Goal: Task Accomplishment & Management: Complete application form

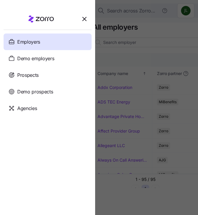
click at [42, 44] on div "Employers" at bounding box center [48, 42] width 88 height 17
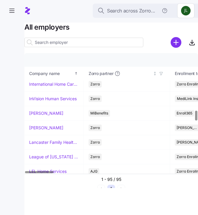
scroll to position [709, 0]
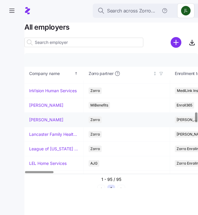
click at [35, 118] on link "[PERSON_NAME]" at bounding box center [46, 120] width 34 height 6
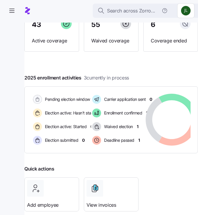
scroll to position [54, 0]
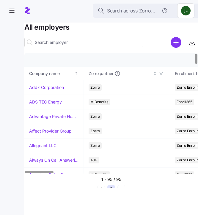
click at [47, 44] on input at bounding box center [83, 42] width 119 height 9
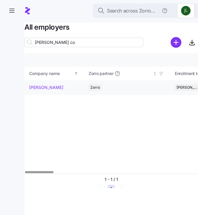
type input "[PERSON_NAME] co"
click at [36, 85] on link "[PERSON_NAME]" at bounding box center [46, 88] width 34 height 6
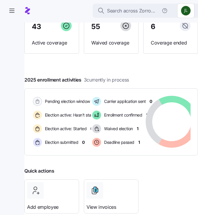
scroll to position [55, 0]
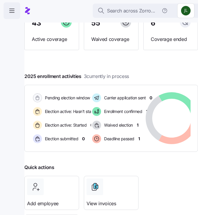
click at [11, 8] on icon "button" at bounding box center [11, 10] width 7 height 7
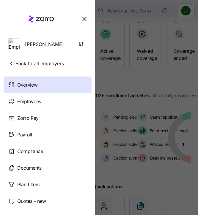
scroll to position [52, 0]
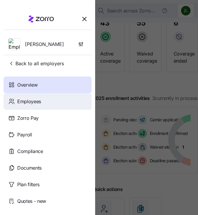
click at [28, 99] on span "Employees" at bounding box center [29, 101] width 24 height 7
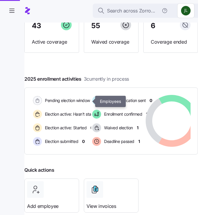
scroll to position [55, 0]
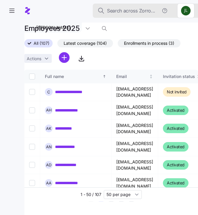
click at [122, 11] on span "Search across Zorro..." at bounding box center [131, 10] width 48 height 7
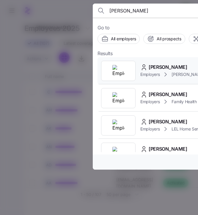
type input "[PERSON_NAME]"
click at [155, 71] on div "Employers [PERSON_NAME] Employees" at bounding box center [188, 74] width 96 height 7
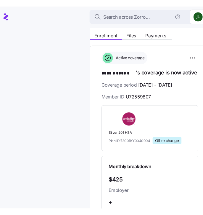
scroll to position [79, 0]
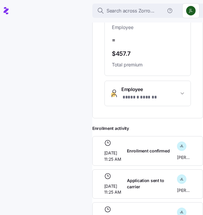
click at [147, 92] on span "Employee * ****** ****** *" at bounding box center [151, 93] width 58 height 15
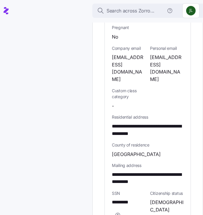
scroll to position [521, 0]
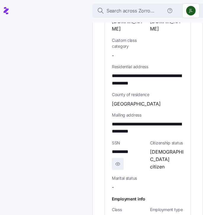
click at [119, 160] on icon "button" at bounding box center [118, 163] width 6 height 7
drag, startPoint x: 141, startPoint y: 131, endPoint x: 111, endPoint y: 131, distance: 30.0
click at [111, 131] on div "**********" at bounding box center [148, 57] width 86 height 379
copy span "**********"
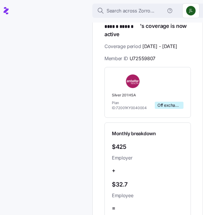
scroll to position [114, 0]
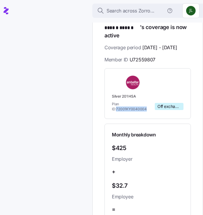
drag, startPoint x: 141, startPoint y: 109, endPoint x: 112, endPoint y: 109, distance: 29.4
click at [112, 109] on span "Plan ID: 72001KY0040004" at bounding box center [132, 106] width 41 height 10
copy span "72001KY0040004"
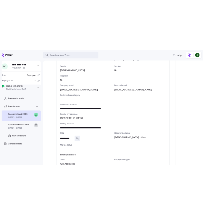
scroll to position [0, 0]
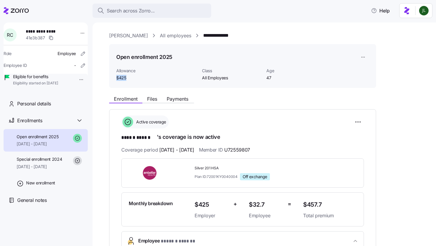
drag, startPoint x: 125, startPoint y: 80, endPoint x: 115, endPoint y: 79, distance: 9.8
click at [115, 79] on div "Open enrollment 2025 Allowance $425 Class All Employees Age [DEMOGRAPHIC_DATA]" at bounding box center [242, 66] width 267 height 44
copy span "$425"
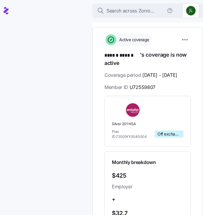
scroll to position [87, 0]
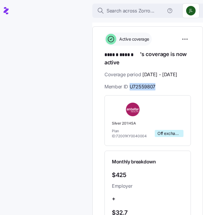
drag, startPoint x: 130, startPoint y: 85, endPoint x: 155, endPoint y: 85, distance: 24.3
click at [155, 85] on span "U72559807" at bounding box center [143, 86] width 26 height 7
copy span "U72559807"
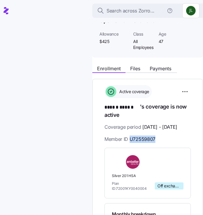
scroll to position [0, 0]
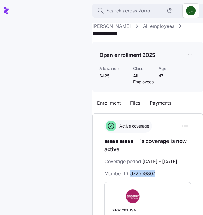
click at [148, 26] on link "All employees" at bounding box center [158, 26] width 31 height 7
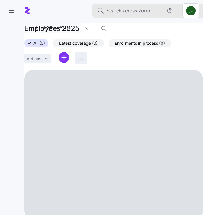
click at [142, 14] on span "Search across Zorro..." at bounding box center [131, 10] width 48 height 7
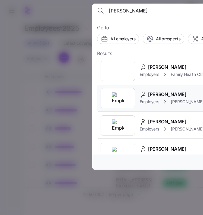
type input "[PERSON_NAME]"
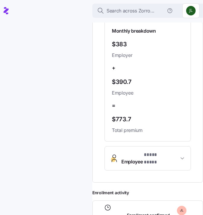
scroll to position [221, 0]
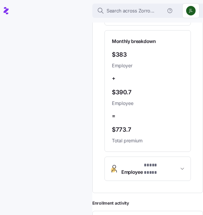
click at [176, 162] on span "Employee * **** **** *" at bounding box center [151, 169] width 58 height 14
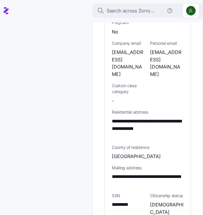
scroll to position [489, 0]
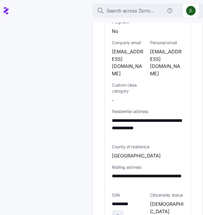
click at [121, 211] on span "button" at bounding box center [117, 216] width 11 height 11
drag, startPoint x: 140, startPoint y: 172, endPoint x: 113, endPoint y: 172, distance: 27.0
click at [113, 200] on div "**********" at bounding box center [129, 211] width 34 height 22
copy span "**********"
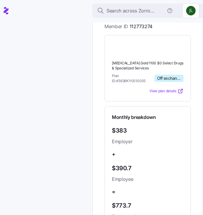
scroll to position [141, 0]
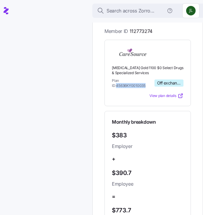
drag, startPoint x: 142, startPoint y: 81, endPoint x: 112, endPoint y: 81, distance: 30.3
click at [109, 81] on div "[MEDICAL_DATA] Gold 1100 $0 Select Drugs & Specialized Services Plan ID: 45636K…" at bounding box center [148, 73] width 87 height 66
copy span "45636KY0010035"
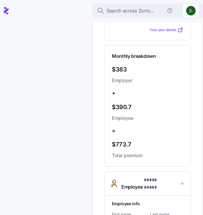
scroll to position [207, 0]
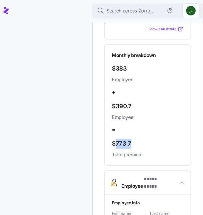
drag, startPoint x: 115, startPoint y: 138, endPoint x: 135, endPoint y: 138, distance: 19.6
click at [135, 139] on span "$773.7" at bounding box center [148, 144] width 72 height 10
copy span "773.7"
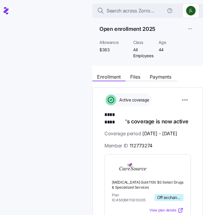
scroll to position [0, 0]
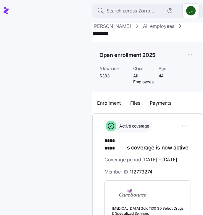
click at [110, 73] on span "$383" at bounding box center [114, 76] width 29 height 6
drag, startPoint x: 110, startPoint y: 66, endPoint x: 104, endPoint y: 66, distance: 5.9
click at [104, 73] on span "$383" at bounding box center [114, 76] width 29 height 6
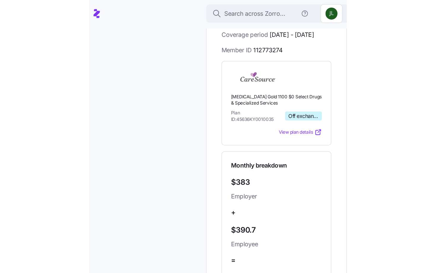
scroll to position [109, 0]
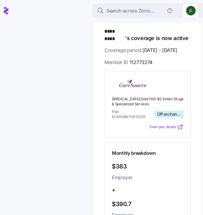
click at [132, 59] on span "112773274" at bounding box center [141, 62] width 23 height 7
drag, startPoint x: 130, startPoint y: 56, endPoint x: 153, endPoint y: 56, distance: 22.8
click at [153, 56] on div "Coverage period [DATE] - [DATE] Member ID 112773274" at bounding box center [148, 57] width 87 height 20
drag, startPoint x: 153, startPoint y: 56, endPoint x: 130, endPoint y: 56, distance: 23.1
click at [130, 56] on div "Coverage period [DATE] - [DATE] Member ID 112773274" at bounding box center [148, 57] width 87 height 20
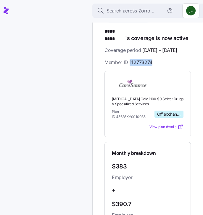
copy span "112773274"
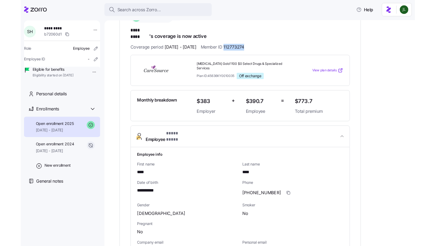
scroll to position [98, 0]
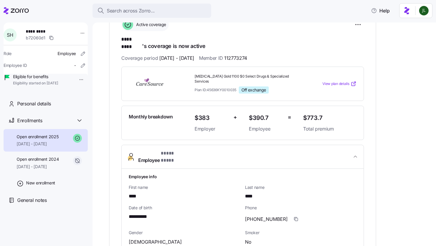
click at [22, 12] on icon at bounding box center [16, 10] width 25 height 7
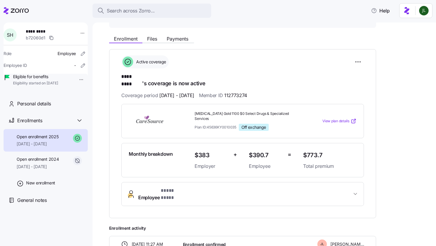
scroll to position [59, 0]
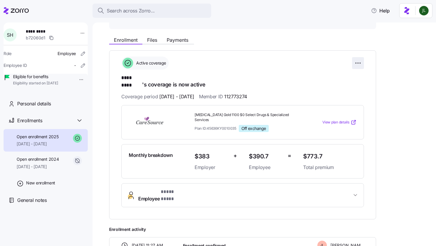
click at [197, 62] on html "**********" at bounding box center [218, 121] width 436 height 243
click at [197, 91] on html "**********" at bounding box center [218, 121] width 436 height 243
click at [197, 190] on button "Employee * **** **** *" at bounding box center [243, 196] width 242 height 24
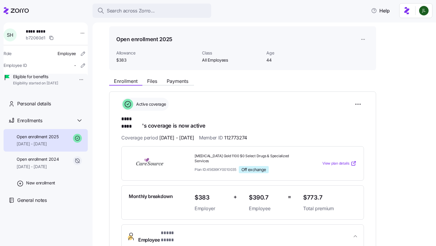
scroll to position [44, 0]
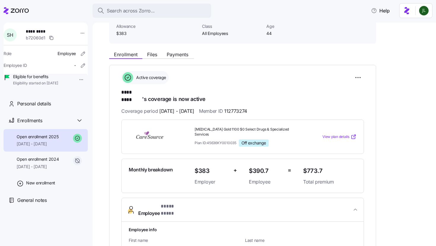
click at [175, 58] on div "Enrollment Files Payments" at bounding box center [151, 55] width 85 height 7
click at [173, 55] on span "Payments" at bounding box center [178, 54] width 22 height 5
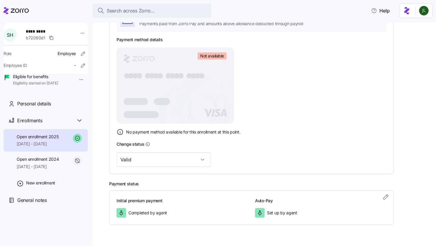
scroll to position [133, 0]
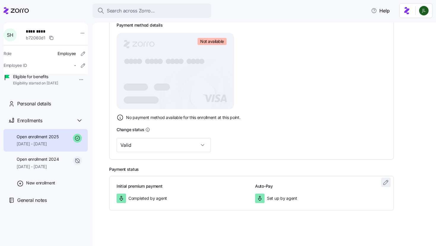
click at [197, 184] on icon "button" at bounding box center [385, 182] width 4 height 4
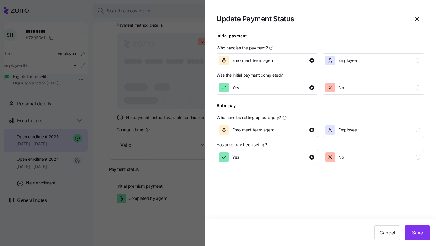
click at [151, 161] on div at bounding box center [218, 123] width 436 height 246
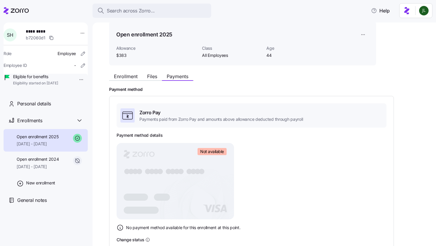
scroll to position [0, 0]
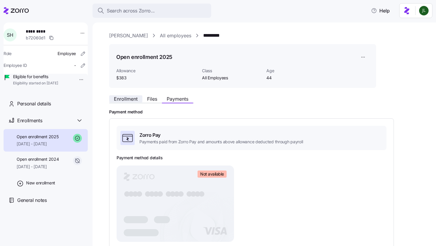
click at [127, 97] on span "Enrollment" at bounding box center [126, 99] width 24 height 5
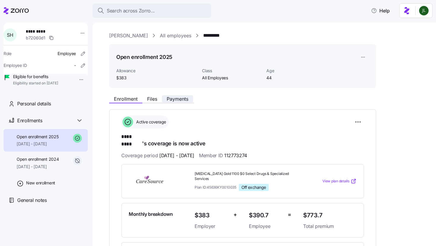
click at [171, 101] on span "Payments" at bounding box center [178, 99] width 22 height 5
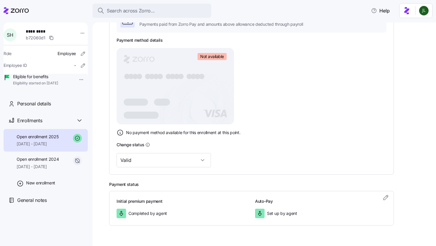
scroll to position [133, 0]
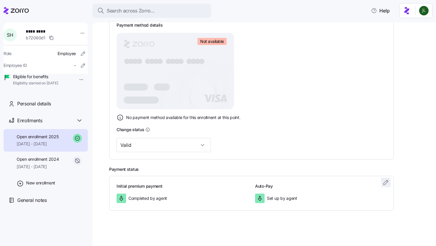
click at [197, 182] on icon "button" at bounding box center [385, 182] width 7 height 7
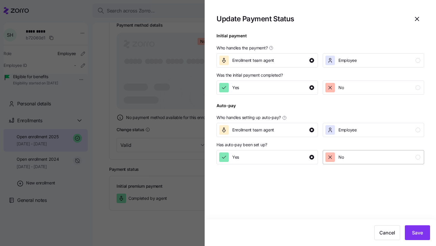
click at [197, 156] on div "No" at bounding box center [372, 157] width 95 height 9
click at [149, 131] on div at bounding box center [218, 123] width 436 height 246
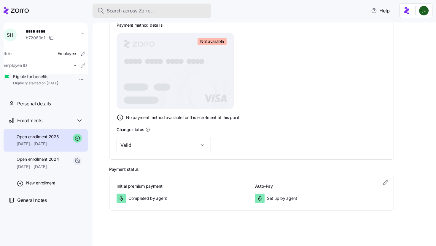
click at [126, 5] on button "Search across Zorro..." at bounding box center [152, 11] width 119 height 14
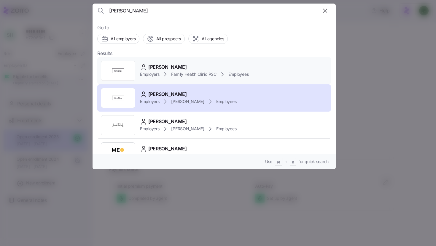
type input "[PERSON_NAME]"
click at [184, 74] on span "Family Health Clinic PSC" at bounding box center [193, 74] width 45 height 6
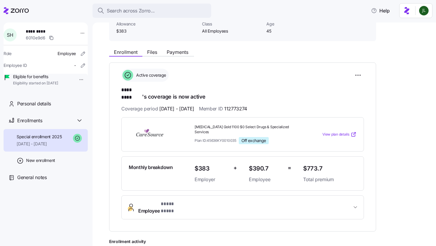
scroll to position [20, 0]
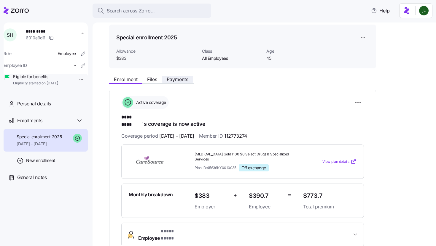
click at [181, 79] on span "Payments" at bounding box center [178, 79] width 22 height 5
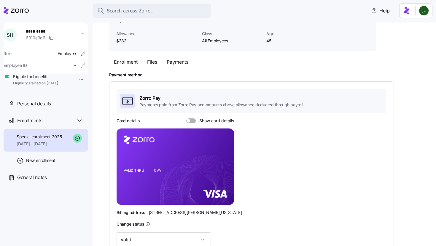
scroll to position [132, 0]
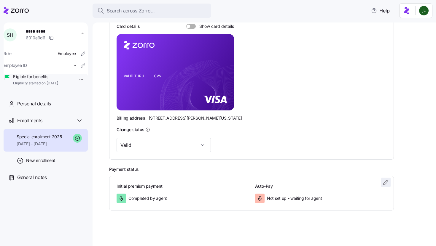
click at [197, 184] on icon "button" at bounding box center [385, 182] width 7 height 7
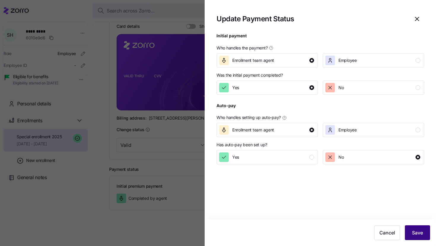
click at [197, 215] on span "Save" at bounding box center [417, 233] width 11 height 7
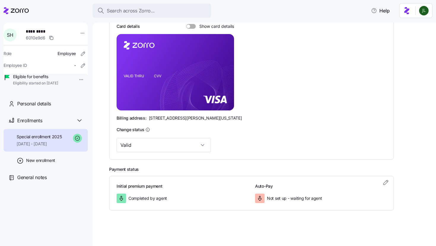
scroll to position [63, 0]
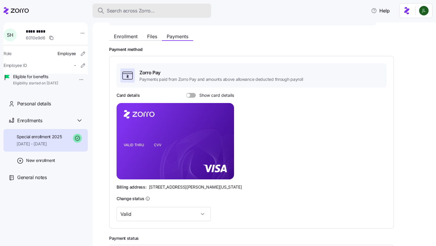
click at [137, 13] on span "Search across Zorro..." at bounding box center [131, 10] width 48 height 7
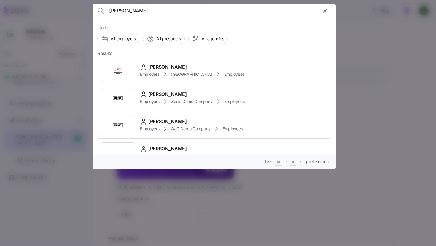
type input "[PERSON_NAME]"
click at [197, 202] on div at bounding box center [218, 123] width 436 height 246
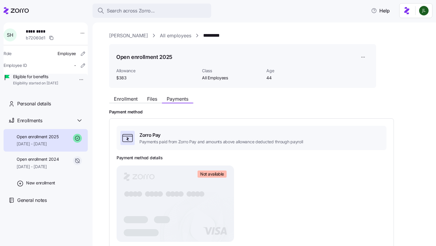
click at [160, 35] on link "All employees" at bounding box center [175, 35] width 31 height 7
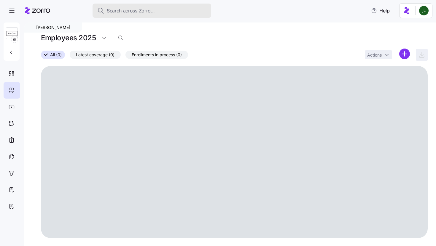
click at [150, 11] on span "Search across Zorro..." at bounding box center [131, 10] width 48 height 7
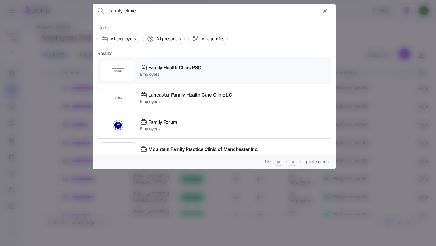
type input "family clinic"
click at [182, 62] on div "Family Health Clinic PSC Employers" at bounding box center [214, 70] width 234 height 27
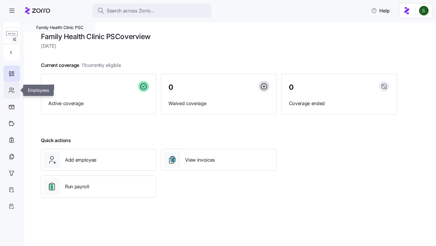
click at [8, 92] on div at bounding box center [12, 90] width 17 height 17
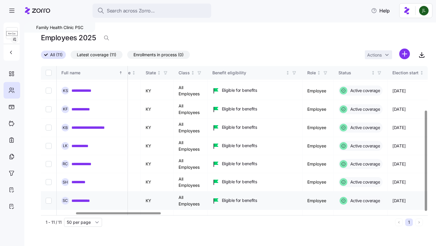
scroll to position [65, 167]
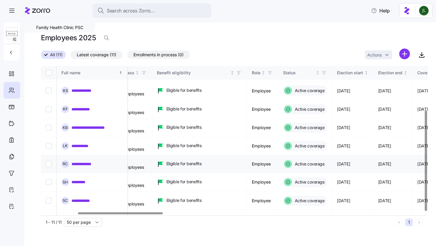
click at [97, 160] on div "**********" at bounding box center [91, 164] width 61 height 8
click at [97, 161] on link "**********" at bounding box center [86, 164] width 31 height 6
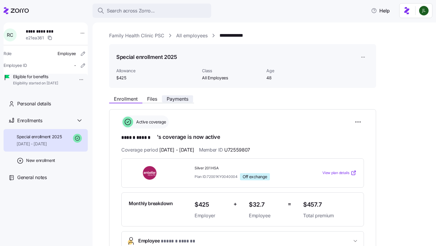
click at [184, 101] on span "Payments" at bounding box center [178, 99] width 22 height 5
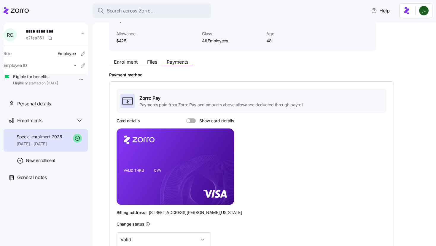
scroll to position [132, 0]
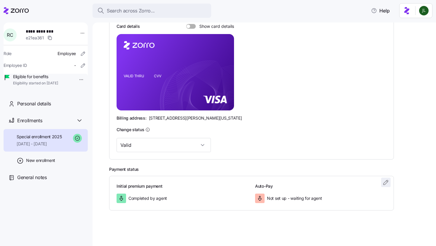
click at [197, 181] on icon "button" at bounding box center [385, 182] width 7 height 7
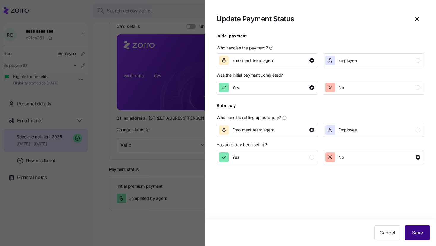
click at [197, 215] on button "Save" at bounding box center [417, 233] width 25 height 15
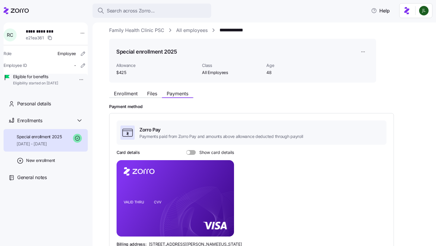
scroll to position [0, 0]
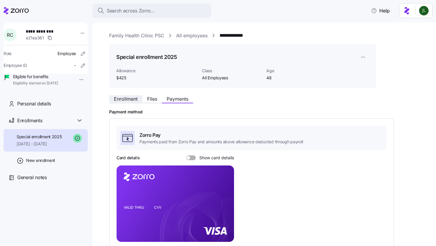
click at [122, 96] on button "Enrollment" at bounding box center [125, 98] width 33 height 7
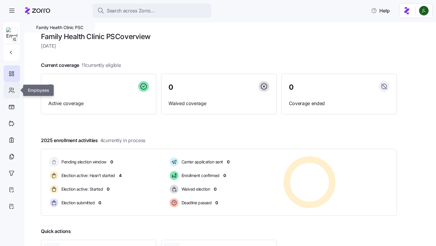
click at [9, 92] on icon at bounding box center [11, 90] width 7 height 7
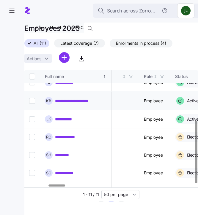
scroll to position [96, 219]
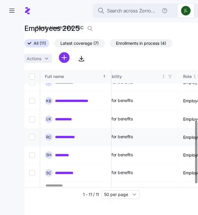
click at [68, 134] on link "**********" at bounding box center [70, 137] width 31 height 6
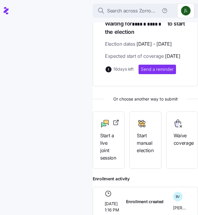
scroll to position [132, 0]
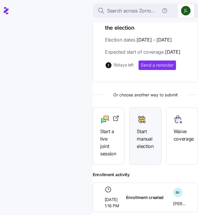
click at [137, 141] on div "Start manual election" at bounding box center [144, 132] width 17 height 35
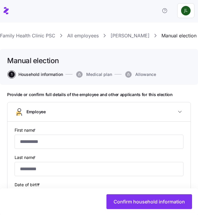
type input "******"
type input "[EMAIL_ADDRESS][DOMAIN_NAME]"
type input "**********"
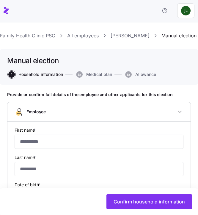
checkbox input "true"
type input "**********"
type input "(859) 661-2650"
type input "Full time"
type input "Hourly"
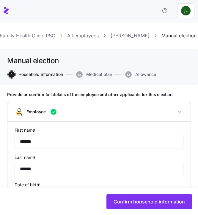
type input "All Employees"
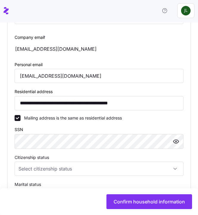
scroll to position [329, 0]
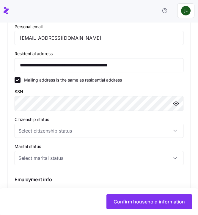
click at [14, 118] on div "**********" at bounding box center [98, 30] width 183 height 477
click at [55, 133] on input "Citizenship status" at bounding box center [99, 131] width 168 height 14
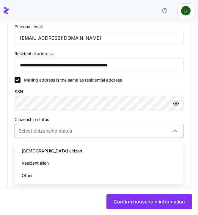
click at [47, 149] on div "[DEMOGRAPHIC_DATA] citizen" at bounding box center [99, 151] width 164 height 12
type input "[DEMOGRAPHIC_DATA] citizen"
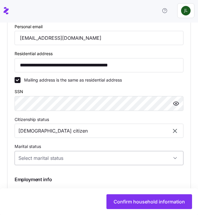
click at [44, 155] on input "Marital status" at bounding box center [99, 158] width 168 height 14
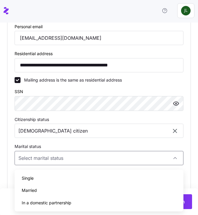
click at [37, 178] on div "Single" at bounding box center [99, 178] width 164 height 12
type input "Single"
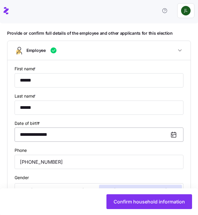
scroll to position [61, 0]
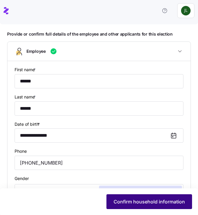
click at [141, 205] on span "Confirm household information" at bounding box center [148, 201] width 71 height 7
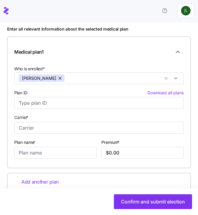
scroll to position [71, 0]
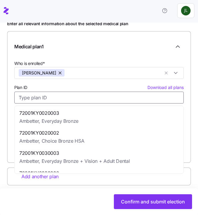
click at [66, 97] on input "Plan ID Download all plans" at bounding box center [98, 98] width 169 height 12
paste input "72001KY0040004"
type input "72001KY0040004"
type input "Ambetter"
type input "Silver 201 HSA"
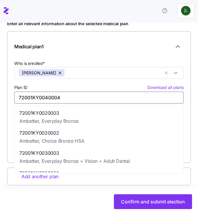
type input "$478.78"
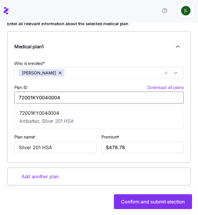
type input "72001KY0040004"
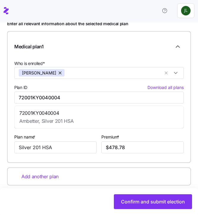
click at [98, 86] on div "Plan ID Download all plans" at bounding box center [98, 88] width 169 height 6
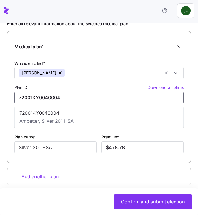
click at [98, 92] on input "72001KY0040004" at bounding box center [98, 98] width 169 height 12
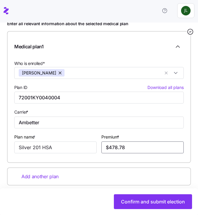
drag, startPoint x: 113, startPoint y: 147, endPoint x: 139, endPoint y: 147, distance: 26.4
click at [139, 147] on input "$478.78" at bounding box center [142, 147] width 82 height 12
type input "$457.70"
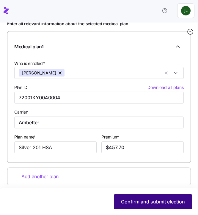
click at [153, 203] on span "Confirm and submit election" at bounding box center [153, 201] width 64 height 7
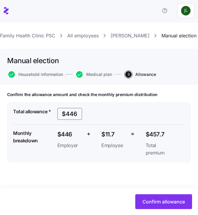
drag, startPoint x: 79, startPoint y: 114, endPoint x: 50, endPoint y: 114, distance: 29.1
click at [50, 114] on div "Total allowance * $446 Monthly breakdown $446 Employer + $11.7 Employee = $457.…" at bounding box center [99, 132] width 176 height 53
paste input "25"
drag, startPoint x: 78, startPoint y: 114, endPoint x: 58, endPoint y: 113, distance: 19.9
click at [58, 113] on input "$466" at bounding box center [69, 114] width 25 height 12
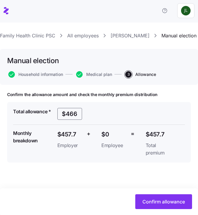
paste input "25"
type input "$425"
click at [116, 177] on div "Confirm the allowance amount and check the monthly premium distribution Total a…" at bounding box center [98, 142] width 183 height 100
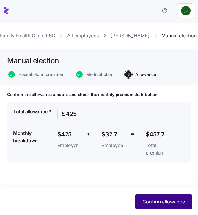
click at [163, 202] on span "Confirm allowance" at bounding box center [163, 201] width 42 height 7
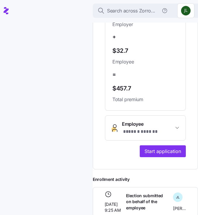
scroll to position [285, 0]
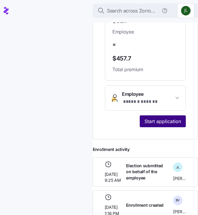
click at [159, 125] on span "Start application" at bounding box center [162, 121] width 36 height 7
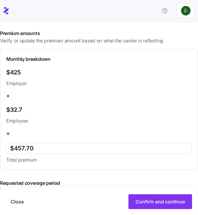
scroll to position [225, 0]
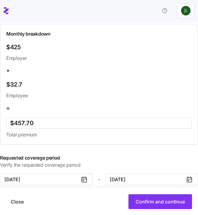
click at [83, 179] on icon at bounding box center [84, 179] width 5 height 0
click at [88, 181] on div at bounding box center [86, 179] width 12 height 11
click at [83, 181] on icon at bounding box center [83, 180] width 1 height 1
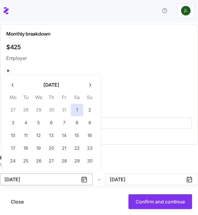
click at [71, 180] on input "November 1, 2025" at bounding box center [46, 179] width 93 height 12
click at [13, 84] on icon "button" at bounding box center [13, 85] width 6 height 6
click at [38, 110] on button "1" at bounding box center [38, 110] width 12 height 12
type input "October 1, 2025"
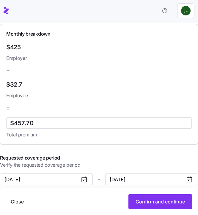
click at [153, 102] on div "=" at bounding box center [99, 108] width 190 height 13
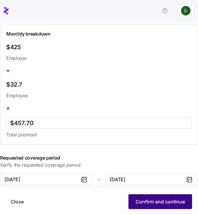
click at [173, 200] on span "Confirm and continue" at bounding box center [159, 201] width 49 height 7
click at [158, 202] on span "Confirm and continue" at bounding box center [159, 201] width 49 height 7
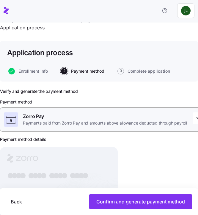
scroll to position [58, 0]
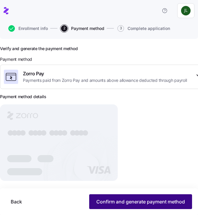
click at [151, 204] on span "Confirm and generate payment method" at bounding box center [140, 201] width 88 height 7
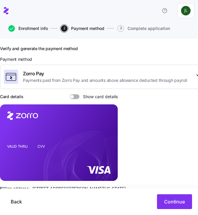
click at [29, 29] on span "Enrollment info" at bounding box center [32, 28] width 29 height 4
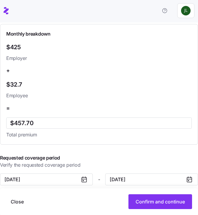
scroll to position [225, 0]
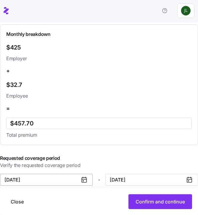
click at [45, 178] on input "October 1, 2025" at bounding box center [46, 180] width 93 height 12
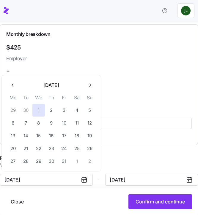
click at [12, 87] on icon "button" at bounding box center [13, 85] width 6 height 6
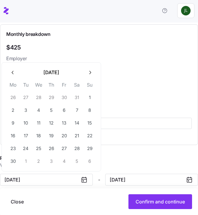
click at [12, 87] on th "Mo" at bounding box center [13, 86] width 13 height 10
click at [12, 74] on icon "button" at bounding box center [13, 73] width 6 height 6
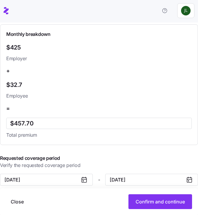
click at [12, 74] on div "+" at bounding box center [99, 70] width 190 height 13
click at [52, 181] on input "October 1, 2025" at bounding box center [46, 180] width 93 height 12
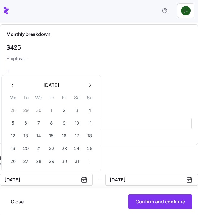
click at [15, 84] on icon "button" at bounding box center [13, 85] width 6 height 6
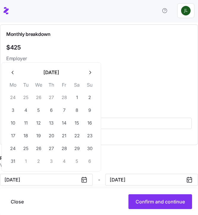
click at [15, 84] on th "Mo" at bounding box center [13, 86] width 13 height 10
click at [12, 77] on button "button" at bounding box center [13, 72] width 12 height 12
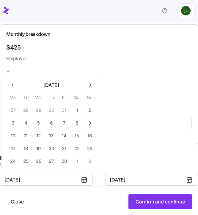
click at [13, 85] on icon "button" at bounding box center [13, 85] width 6 height 6
click at [37, 108] on button "1" at bounding box center [38, 110] width 12 height 12
type input "January 1, 2025"
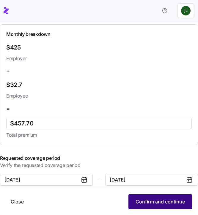
click at [161, 204] on span "Confirm and continue" at bounding box center [159, 201] width 49 height 7
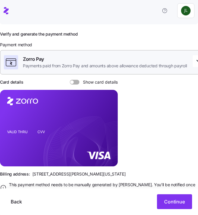
scroll to position [81, 0]
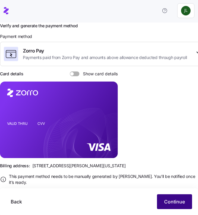
click at [165, 200] on span "Continue" at bounding box center [174, 201] width 21 height 7
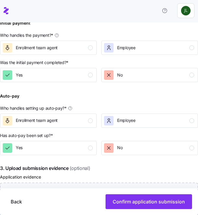
scroll to position [189, 0]
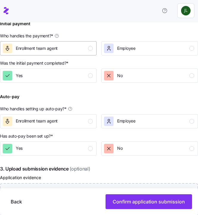
click at [44, 51] on div "Enrollment team agent" at bounding box center [37, 48] width 42 height 9
click at [50, 77] on div "Yes" at bounding box center [48, 75] width 90 height 9
click at [127, 117] on div "Employee" at bounding box center [126, 121] width 18 height 9
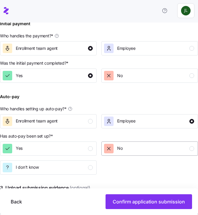
click at [128, 149] on div "No" at bounding box center [149, 148] width 90 height 9
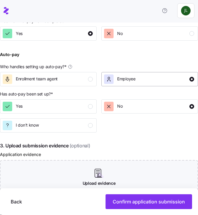
scroll to position [246, 0]
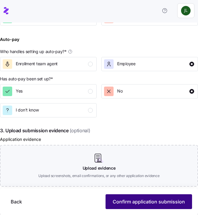
click at [162, 203] on span "Confirm application submission" at bounding box center [148, 201] width 72 height 7
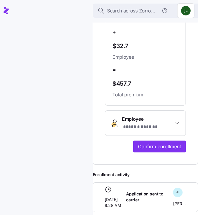
scroll to position [292, 0]
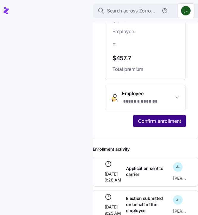
click at [152, 120] on span "Confirm enrollment" at bounding box center [159, 120] width 43 height 7
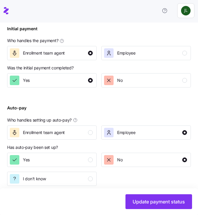
scroll to position [257, 0]
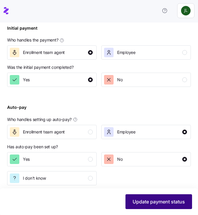
click at [155, 200] on span "Update payment status" at bounding box center [158, 201] width 52 height 7
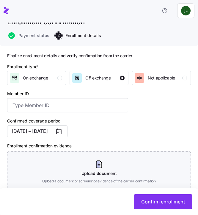
scroll to position [46, 0]
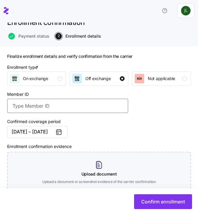
click at [52, 109] on input "Member ID" at bounding box center [67, 106] width 121 height 14
paste input "U72559807"
type input "U72559807"
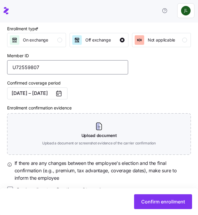
scroll to position [92, 0]
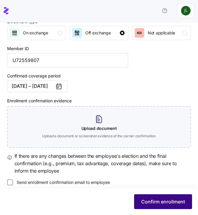
click at [165, 197] on button "Confirm enrollment" at bounding box center [163, 201] width 58 height 15
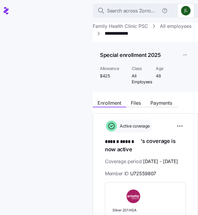
click at [139, 25] on link "Family Health Clinic PSC" at bounding box center [120, 26] width 55 height 7
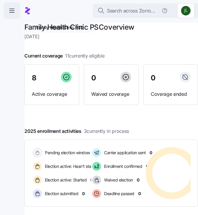
click at [10, 11] on icon "button" at bounding box center [11, 10] width 7 height 7
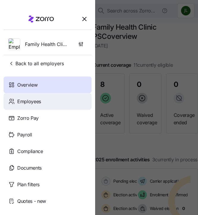
click at [37, 99] on span "Employees" at bounding box center [29, 101] width 24 height 7
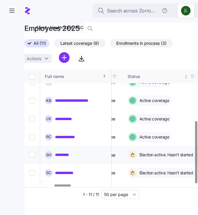
scroll to position [96, 307]
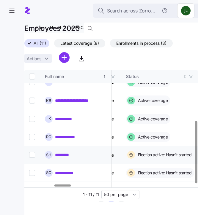
click at [60, 152] on link "*********" at bounding box center [64, 155] width 19 height 6
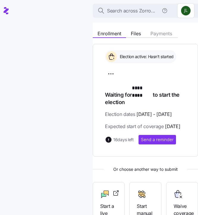
scroll to position [143, 0]
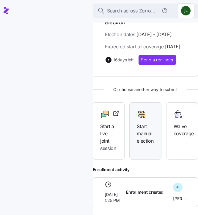
click at [145, 136] on span "Start manual election" at bounding box center [144, 134] width 17 height 22
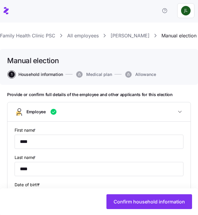
type input "All Employees"
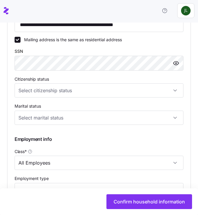
scroll to position [370, 0]
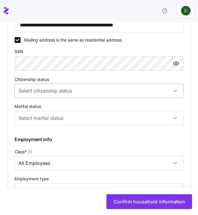
click at [66, 93] on input "Citizenship status" at bounding box center [99, 91] width 168 height 14
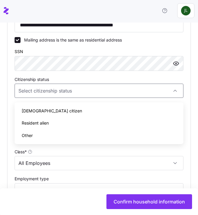
click at [44, 113] on div "[DEMOGRAPHIC_DATA] citizen" at bounding box center [99, 111] width 164 height 12
type input "[DEMOGRAPHIC_DATA] citizen"
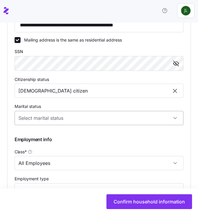
click at [64, 124] on input "Marital status" at bounding box center [99, 118] width 168 height 14
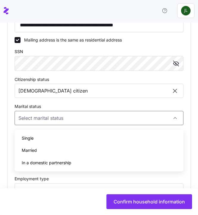
click at [33, 141] on span "Single" at bounding box center [28, 138] width 12 height 7
type input "Single"
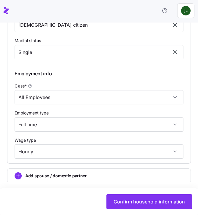
scroll to position [455, 0]
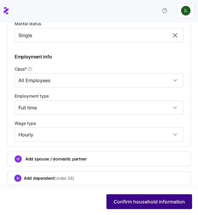
click at [132, 201] on span "Confirm household information" at bounding box center [148, 201] width 71 height 7
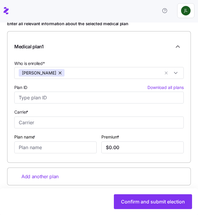
scroll to position [70, 0]
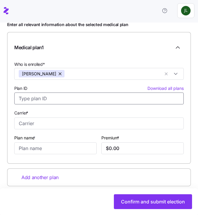
click at [31, 98] on input "Plan ID Download all plans" at bounding box center [98, 99] width 169 height 12
paste input "45636KY0010035"
type input "45636KY0010035"
type input "CareSource"
type input "[MEDICAL_DATA] Gold 1100 $0 Select Drugs & Specialized Services"
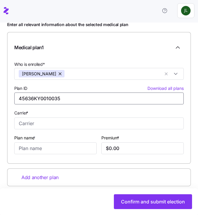
type input "$799.73"
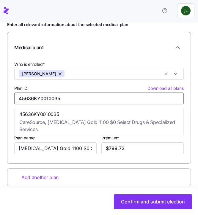
click at [44, 119] on span "CareSource, Diabetes Gold 1100 $0 Select Drugs & Specialized Services" at bounding box center [98, 126] width 159 height 15
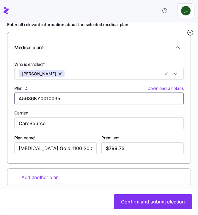
type input "45636KY0010035"
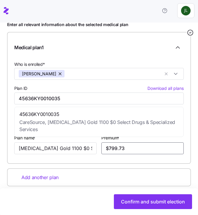
click at [130, 149] on input "$799.73" at bounding box center [142, 148] width 82 height 12
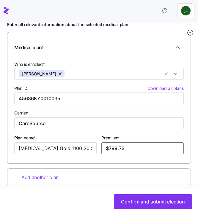
drag, startPoint x: 126, startPoint y: 149, endPoint x: 104, endPoint y: 149, distance: 22.2
click at [104, 149] on input "$799.73" at bounding box center [142, 148] width 82 height 12
paste input "73.70"
type input "$773.70"
click at [141, 168] on div "Enter all relevant information about the selected medical plan Medical plan 1 W…" at bounding box center [98, 104] width 183 height 164
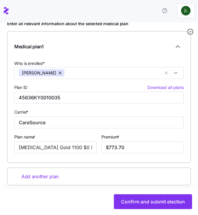
scroll to position [71, 0]
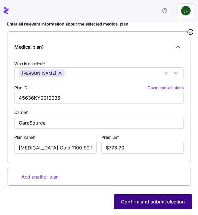
click at [151, 206] on button "Confirm and submit election" at bounding box center [153, 201] width 78 height 15
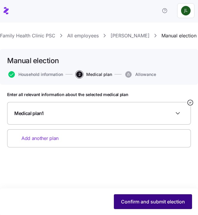
scroll to position [0, 0]
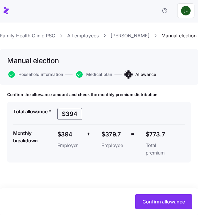
drag, startPoint x: 79, startPoint y: 116, endPoint x: 59, endPoint y: 116, distance: 19.6
click at [59, 116] on input "$394" at bounding box center [69, 114] width 25 height 12
paste input "83"
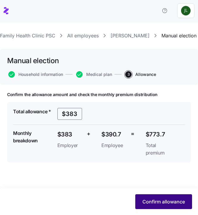
type input "$383"
click at [163, 204] on span "Confirm allowance" at bounding box center [163, 201] width 42 height 7
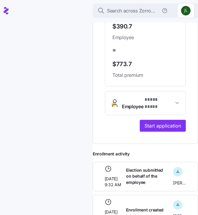
scroll to position [303, 0]
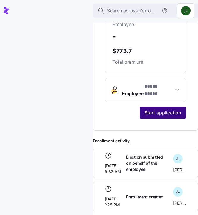
click at [151, 111] on span "Start application" at bounding box center [162, 112] width 36 height 7
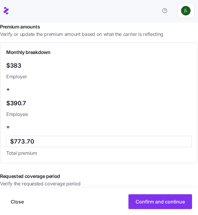
scroll to position [218, 0]
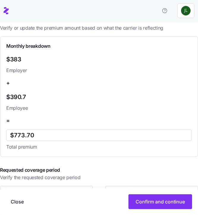
click at [83, 193] on icon at bounding box center [83, 193] width 1 height 1
click at [83, 189] on icon at bounding box center [83, 189] width 0 height 1
click at [83, 188] on icon at bounding box center [83, 191] width 7 height 7
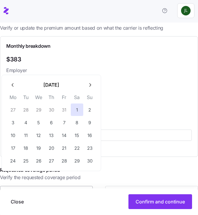
click at [62, 186] on input "November 1, 2025" at bounding box center [46, 192] width 93 height 12
click at [13, 85] on icon "button" at bounding box center [13, 85] width 6 height 6
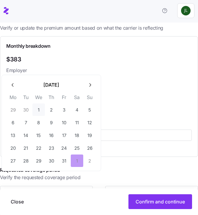
click at [39, 111] on button "1" at bounding box center [38, 110] width 12 height 12
type input "October 1, 2025"
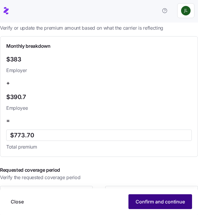
click at [151, 202] on span "Confirm and continue" at bounding box center [159, 201] width 49 height 7
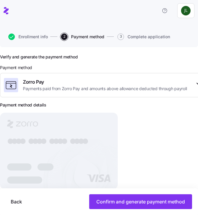
scroll to position [51, 0]
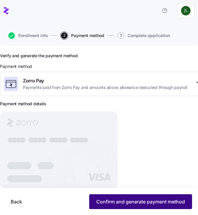
click at [133, 198] on button "Confirm and generate payment method" at bounding box center [140, 201] width 103 height 15
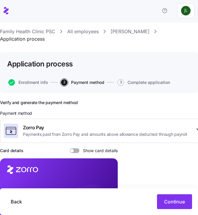
scroll to position [0, 0]
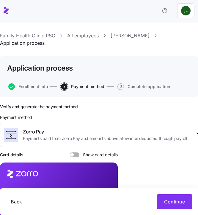
click at [41, 83] on button "Enrollment info" at bounding box center [27, 86] width 39 height 7
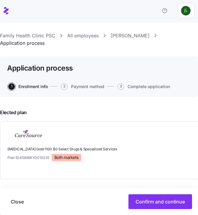
scroll to position [218, 0]
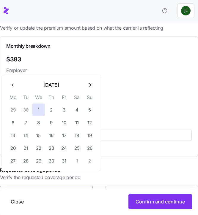
click at [75, 186] on input "October 1, 2025" at bounding box center [46, 192] width 93 height 12
click at [14, 87] on icon "button" at bounding box center [13, 85] width 6 height 6
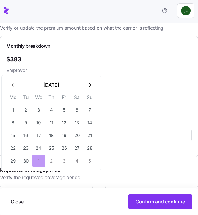
click at [14, 87] on icon "button" at bounding box center [13, 85] width 6 height 6
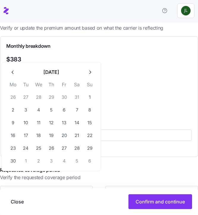
click at [14, 87] on th "Mo" at bounding box center [13, 86] width 13 height 10
click at [15, 75] on icon "button" at bounding box center [13, 72] width 6 height 6
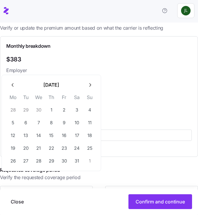
click at [15, 75] on div "May 2025 Mo Tu We Th Fr Sa Su 28 29 30 1 2 3 4 5 6 7 8 9 10 11 12 13 14 15 16 1…" at bounding box center [50, 123] width 99 height 96
click at [11, 86] on icon "button" at bounding box center [13, 85] width 6 height 6
click at [12, 82] on button "button" at bounding box center [13, 85] width 12 height 12
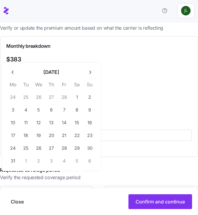
click at [12, 82] on th "Mo" at bounding box center [13, 86] width 13 height 10
click at [12, 71] on icon "button" at bounding box center [13, 72] width 6 height 6
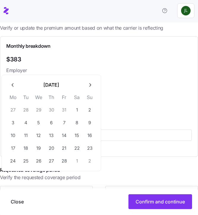
click at [12, 83] on icon "button" at bounding box center [13, 85] width 6 height 6
click at [37, 107] on button "1" at bounding box center [38, 110] width 12 height 12
type input "January 1, 2025"
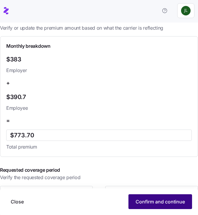
click at [165, 205] on span "Confirm and continue" at bounding box center [159, 201] width 49 height 7
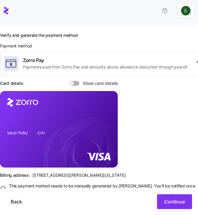
scroll to position [74, 0]
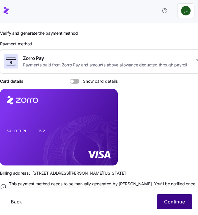
click at [172, 200] on span "Continue" at bounding box center [174, 201] width 21 height 7
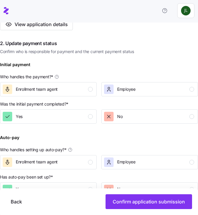
scroll to position [174, 0]
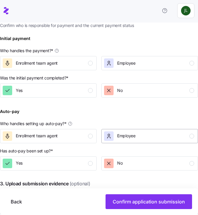
click at [146, 131] on div "Employee" at bounding box center [149, 135] width 90 height 9
click at [140, 159] on div "No" at bounding box center [149, 163] width 90 height 9
click at [72, 58] on div "Enrollment team agent" at bounding box center [48, 62] width 90 height 9
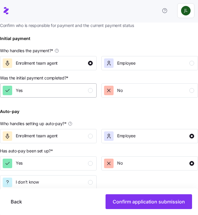
click at [75, 86] on div "Yes" at bounding box center [48, 90] width 90 height 9
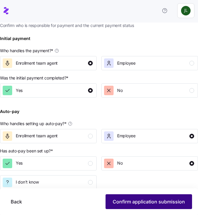
click at [136, 198] on button "Confirm application submission" at bounding box center [148, 201] width 86 height 15
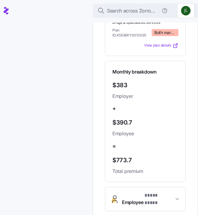
scroll to position [232, 0]
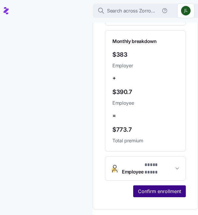
click at [152, 188] on span "Confirm enrollment" at bounding box center [159, 191] width 43 height 7
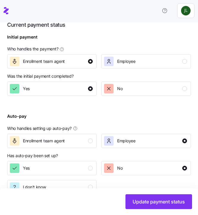
scroll to position [249, 0]
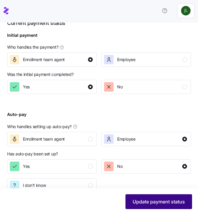
click at [143, 202] on span "Update payment status" at bounding box center [158, 201] width 52 height 7
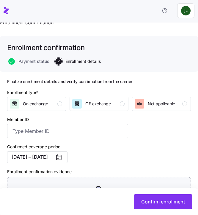
scroll to position [24, 0]
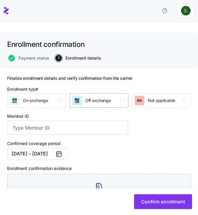
click at [103, 98] on span "Off exchange" at bounding box center [98, 101] width 26 height 6
click at [90, 121] on input "Member ID" at bounding box center [67, 128] width 121 height 14
paste input "112773274"
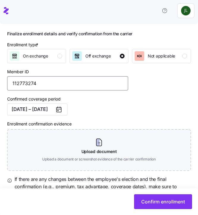
scroll to position [84, 0]
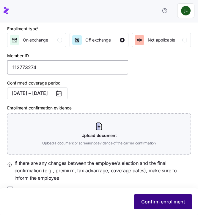
type input "112773274"
click at [155, 204] on span "Confirm enrollment" at bounding box center [163, 201] width 44 height 7
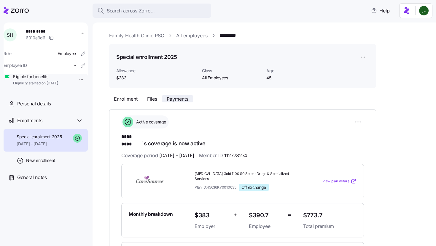
click at [173, 101] on span "Payments" at bounding box center [178, 99] width 22 height 5
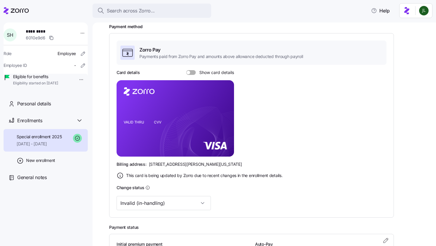
scroll to position [123, 0]
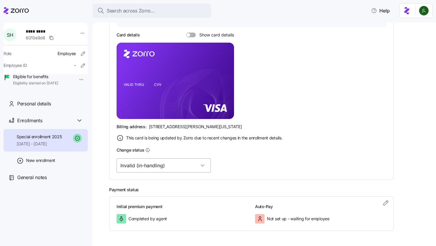
click at [172, 168] on input "Invalid (in-handling)" at bounding box center [164, 166] width 94 height 14
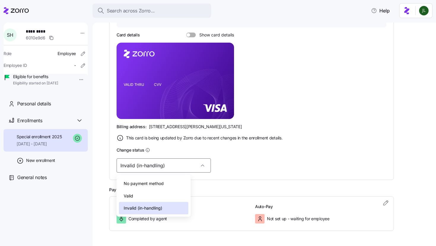
click at [153, 198] on div "Valid" at bounding box center [153, 196] width 69 height 12
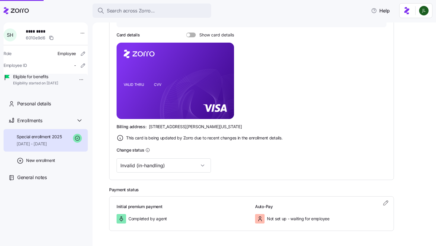
type input "Valid"
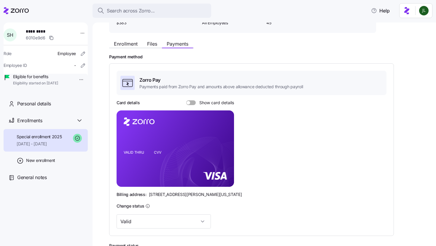
scroll to position [0, 0]
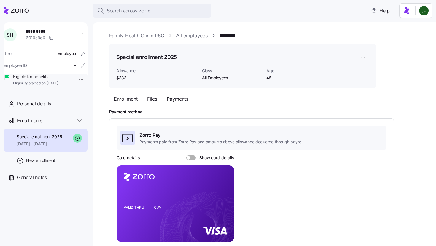
click at [186, 37] on link "All employees" at bounding box center [191, 35] width 31 height 7
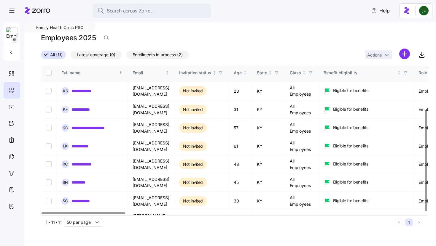
scroll to position [65, 0]
click at [87, 161] on link "**********" at bounding box center [86, 164] width 31 height 6
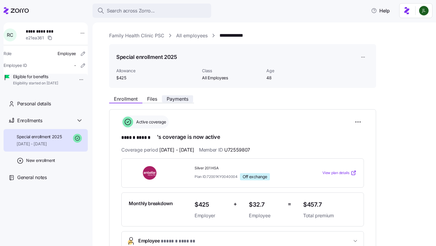
click at [179, 96] on button "Payments" at bounding box center [177, 98] width 31 height 7
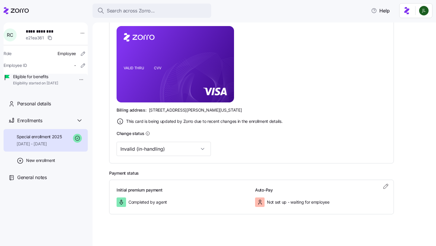
scroll to position [144, 0]
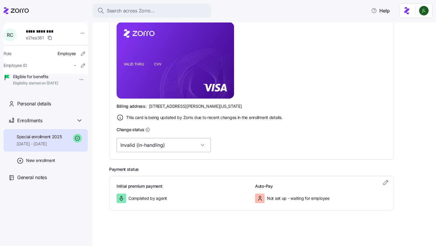
click at [168, 143] on input "Invalid (in-handling)" at bounding box center [164, 145] width 94 height 14
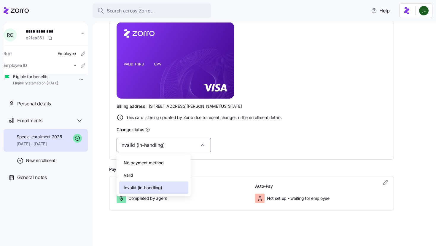
click at [153, 171] on div "Valid" at bounding box center [153, 175] width 69 height 12
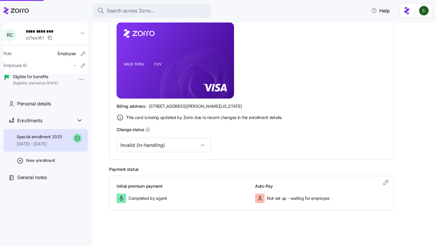
type input "Valid"
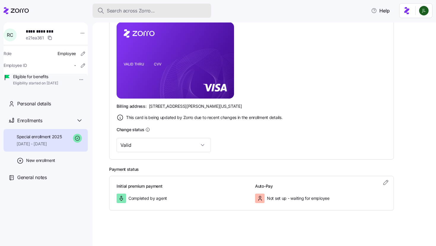
scroll to position [132, 0]
